Goal: Complete application form: Complete application form

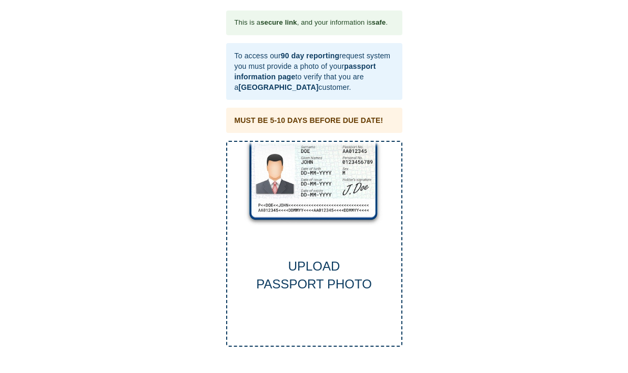
click at [322, 268] on div "UPLOAD PASSPORT PHOTO" at bounding box center [314, 276] width 174 height 36
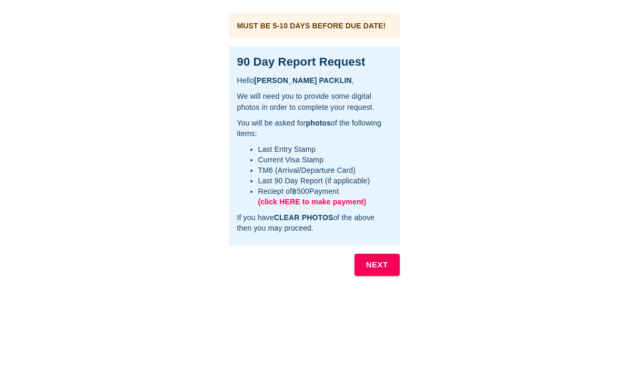
click at [378, 265] on b "NEXT" at bounding box center [377, 265] width 22 height 14
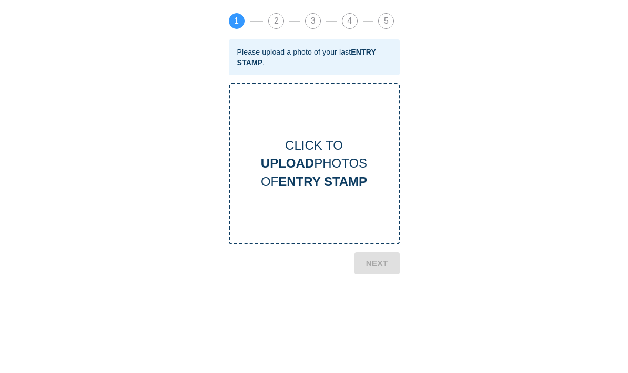
click at [323, 165] on div "CLICK TO UPLOAD PHOTOS OF ENTRY STAMP" at bounding box center [314, 164] width 169 height 54
click at [328, 177] on b "ENTRY STAMP" at bounding box center [322, 181] width 89 height 14
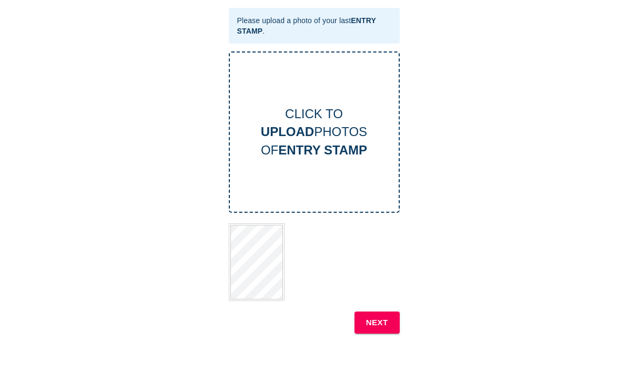
scroll to position [32, 0]
click at [380, 318] on b "NEXT" at bounding box center [377, 323] width 22 height 14
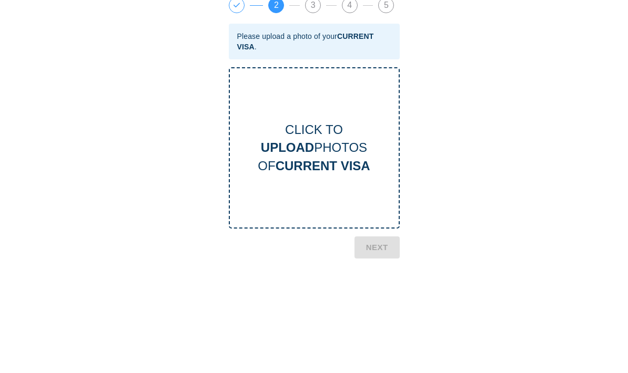
scroll to position [8, 0]
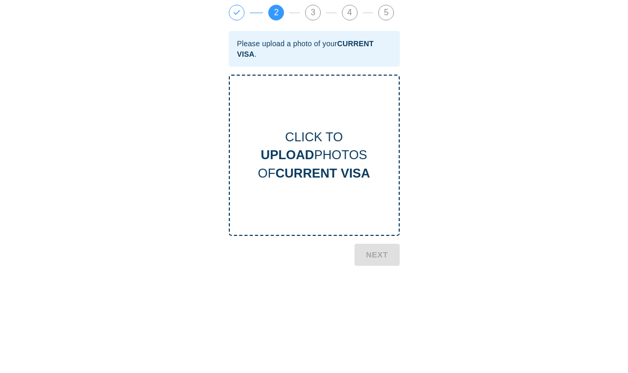
click at [314, 160] on div "CLICK TO UPLOAD PHOTOS OF CURRENT VISA" at bounding box center [314, 156] width 169 height 54
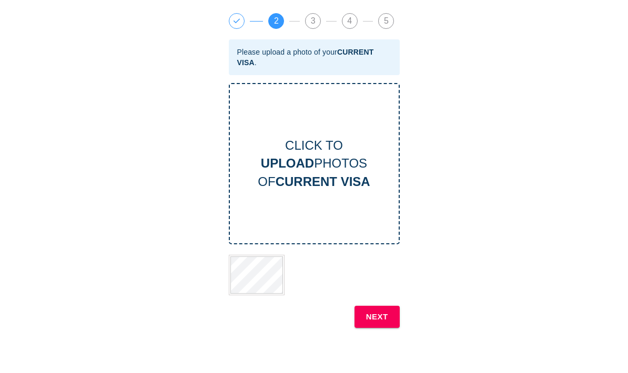
click at [382, 312] on b "NEXT" at bounding box center [377, 317] width 22 height 14
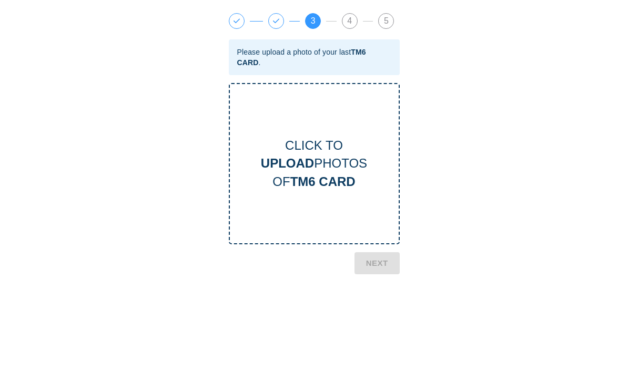
click at [316, 171] on div "CLICK TO UPLOAD PHOTOS OF TM6 CARD" at bounding box center [314, 164] width 169 height 54
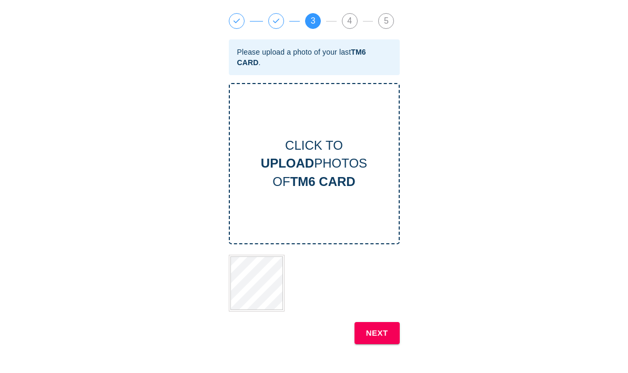
click at [379, 330] on b "NEXT" at bounding box center [377, 333] width 22 height 14
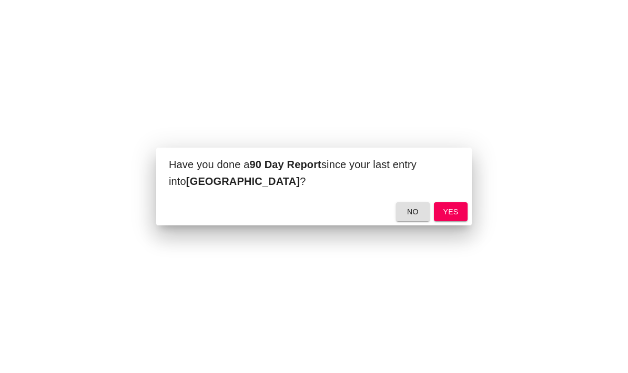
click at [458, 205] on span "yes" at bounding box center [450, 211] width 17 height 13
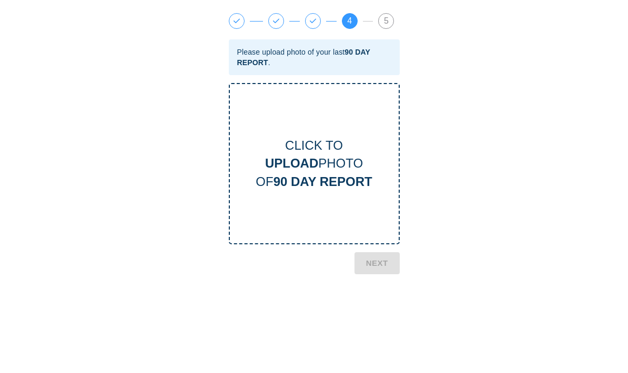
click at [314, 165] on b "UPLOAD" at bounding box center [291, 163] width 53 height 14
click at [314, 157] on b "UPLOAD" at bounding box center [291, 163] width 53 height 14
click at [307, 140] on div "CLICK TO UPLOAD PHOTO OF 90 DAY REPORT" at bounding box center [314, 164] width 169 height 54
click at [332, 169] on div "CLICK TO UPLOAD PHOTO OF 90 DAY REPORT" at bounding box center [314, 164] width 169 height 54
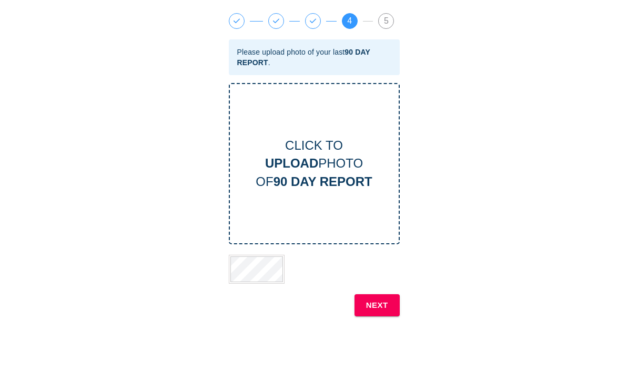
click at [377, 306] on b "NEXT" at bounding box center [377, 306] width 22 height 14
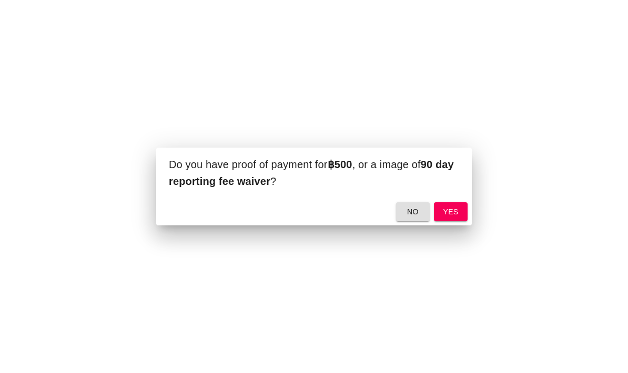
click at [459, 206] on button "yes" at bounding box center [451, 211] width 34 height 19
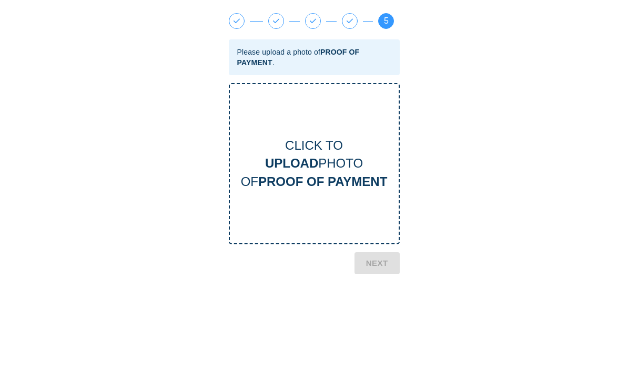
click at [330, 162] on div "CLICK TO UPLOAD PHOTO OF PROOF OF PAYMENT" at bounding box center [314, 164] width 169 height 54
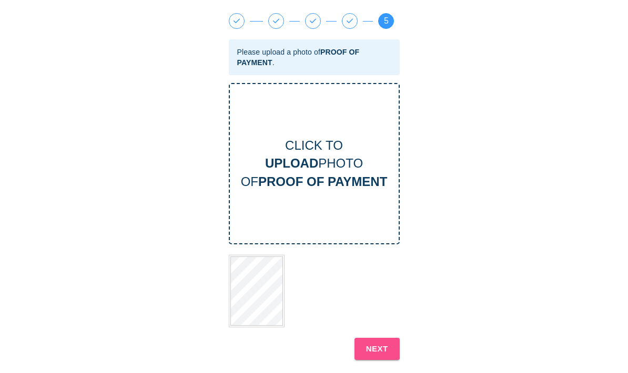
click at [378, 344] on b "NEXT" at bounding box center [377, 349] width 22 height 14
